Goal: Task Accomplishment & Management: Manage account settings

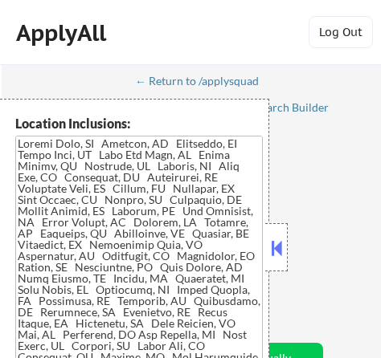
select select ""applied""
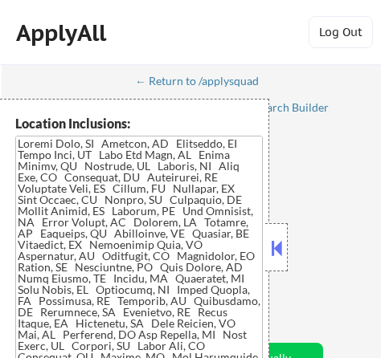
select select ""applied""
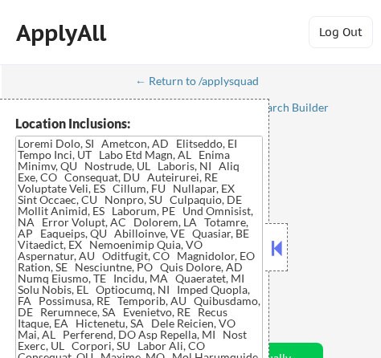
select select ""applied""
select select ""pending""
select select ""excluded__salary_""
select select ""excluded__expired_""
select select ""pending""
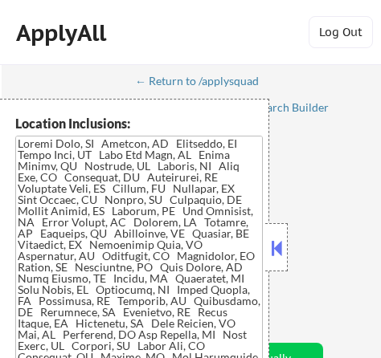
select select ""excluded__salary_""
select select ""excluded__expired_""
select select ""pending""
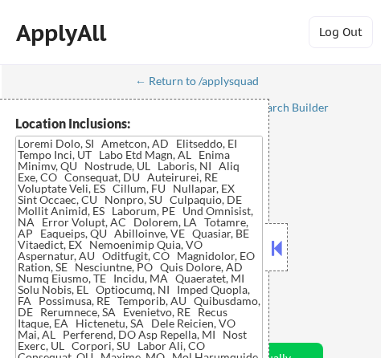
select select ""pending""
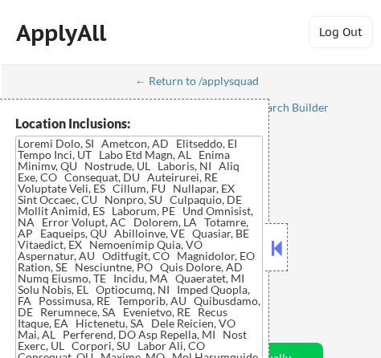
select select ""pending""
select select ""excluded__salary_""
select select ""pending""
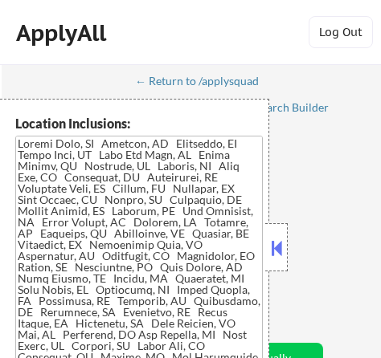
select select ""excluded__expired_""
select select ""excluded__location_""
select select ""pending""
select select ""excluded__location_""
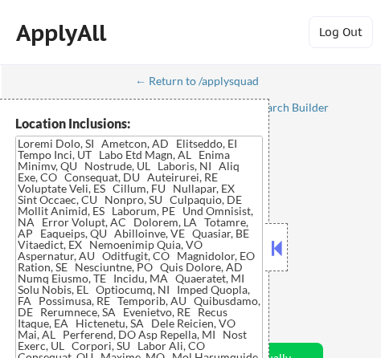
select select ""pending""
select select ""excluded__other_""
select select ""pending""
select select ""excluded__expired_""
select select ""pending""
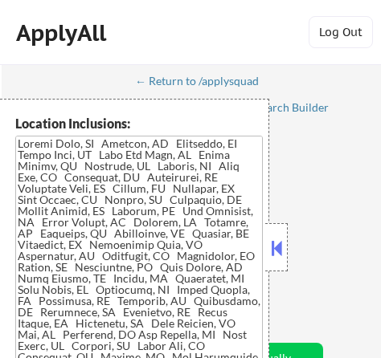
select select ""excluded__location_""
select select ""pending""
select select ""excluded__location_""
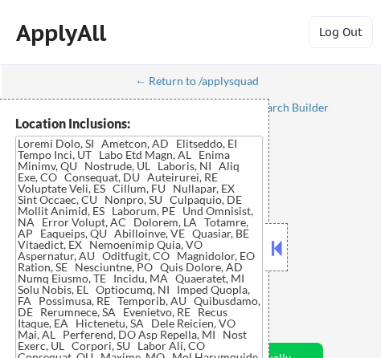
select select ""pending""
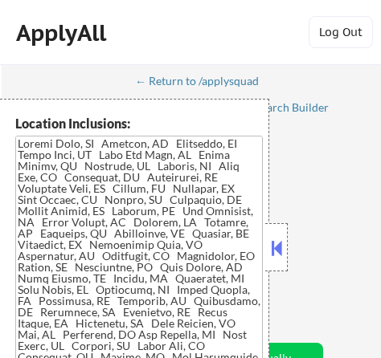
select select ""pending""
select select ""excluded__expired_""
select select ""excluded__location_""
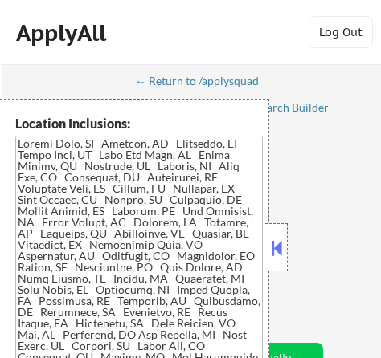
select select ""pending""
select select ""excluded__expired_""
select select ""excluded""
select select ""excluded__expired_""
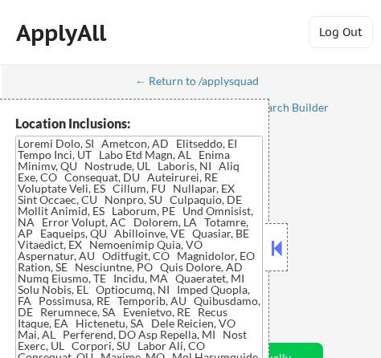
select select ""excluded__salary_""
select select ""excluded""
select select ""pending""
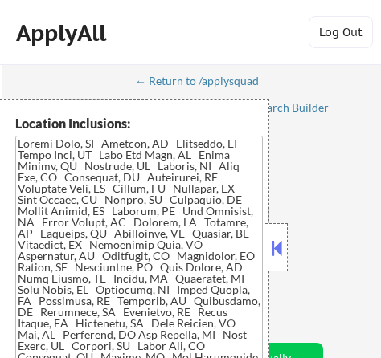
select select ""pending""
select select ""excluded__salary_""
select select ""excluded__expired_""
select select ""excluded__location_""
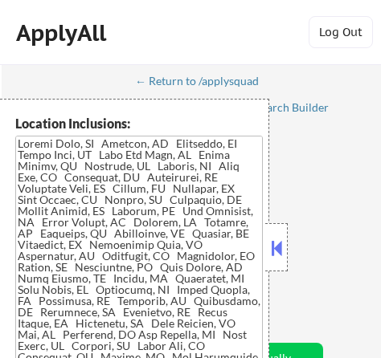
select select ""excluded__salary_""
select select ""excluded__location_""
select select ""excluded__bad_match_""
select select ""excluded__expired_""
select select ""excluded__salary_""
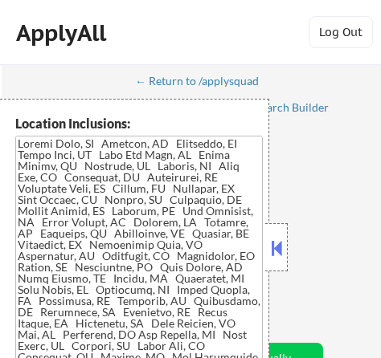
select select ""excluded__expired_""
select select ""excluded__salary_""
select select ""excluded__expired_""
select select ""pending""
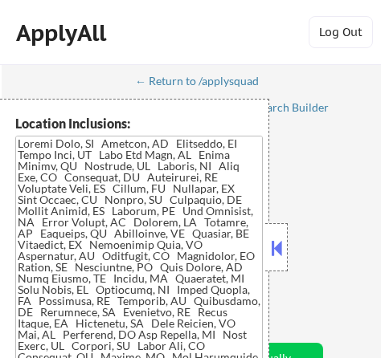
select select ""pending""
select select ""excluded__expired_""
select select ""pending""
select select ""excluded__expired_""
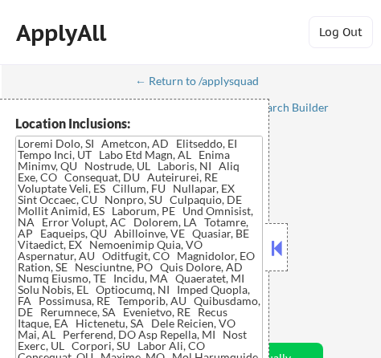
select select ""pending""
select select ""excluded__expired_""
select select ""pending""
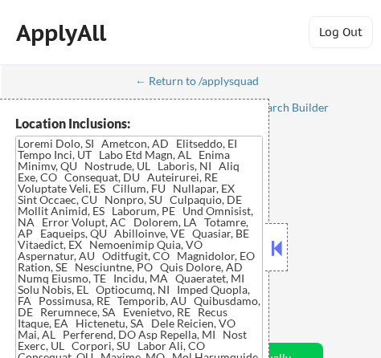
select select ""pending""
select select ""excluded__expired_""
select select ""pending""
select select ""excluded__salary_""
select select ""excluded__expired_""
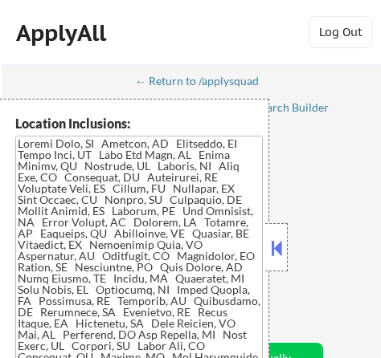
select select ""pending""
select select ""excluded__location_""
select select ""excluded__expired_""
select select ""pending""
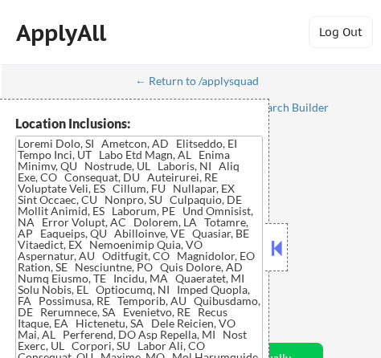
select select ""pending""
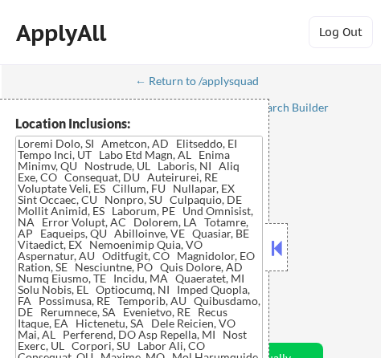
select select ""pending""
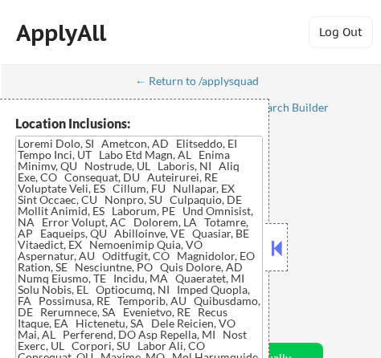
select select ""pending""
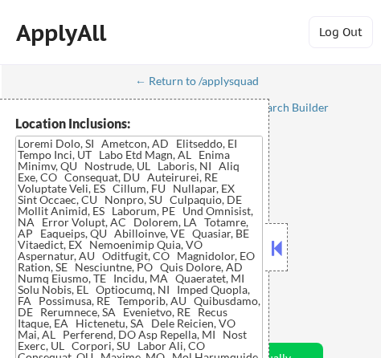
select select ""pending""
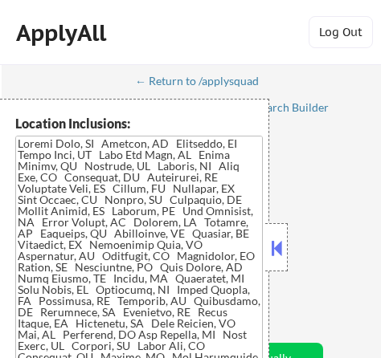
select select ""pending""
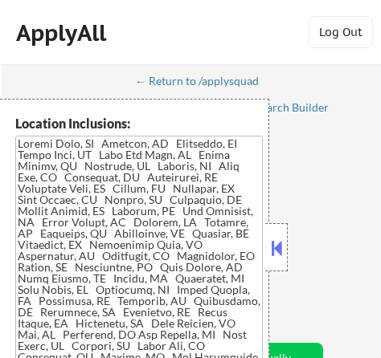
select select ""pending""
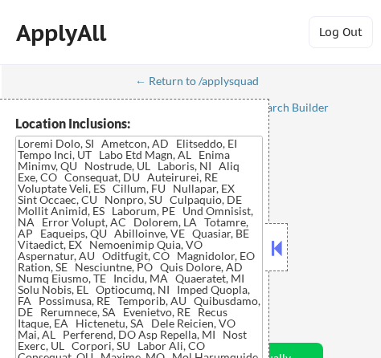
select select ""pending""
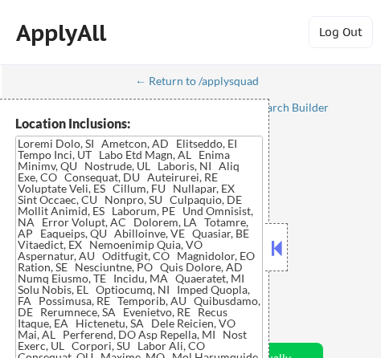
select select ""pending""
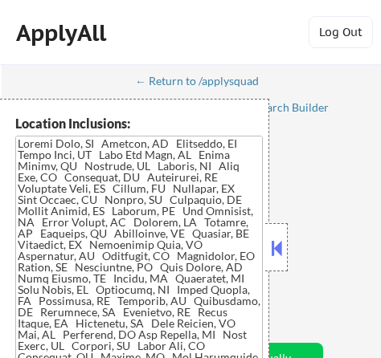
select select ""pending""
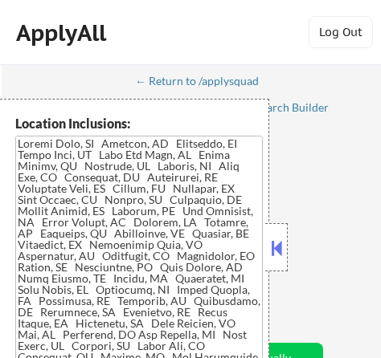
select select ""pending""
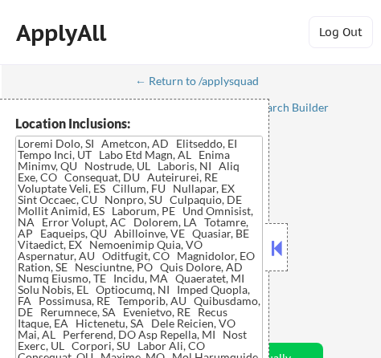
select select ""pending""
